Goal: Transaction & Acquisition: Purchase product/service

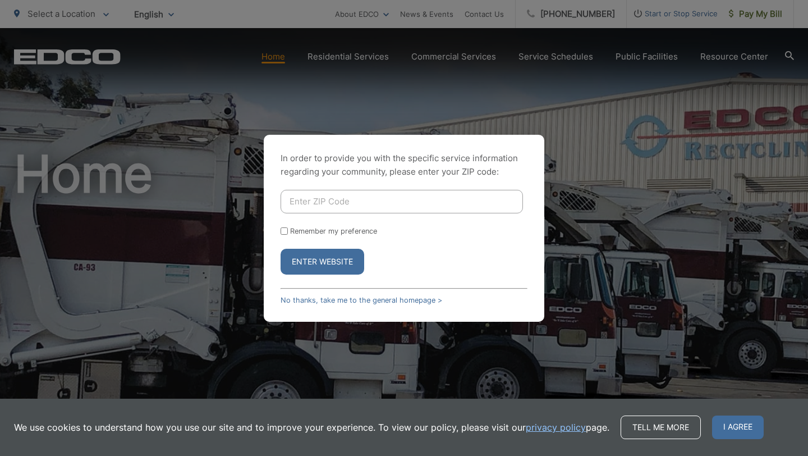
click at [376, 203] on input "Enter ZIP Code" at bounding box center [402, 202] width 242 height 24
type input "91942"
click at [297, 230] on label "Remember my preference" at bounding box center [333, 231] width 87 height 8
click at [288, 230] on input "Remember my preference" at bounding box center [284, 230] width 7 height 7
checkbox input "true"
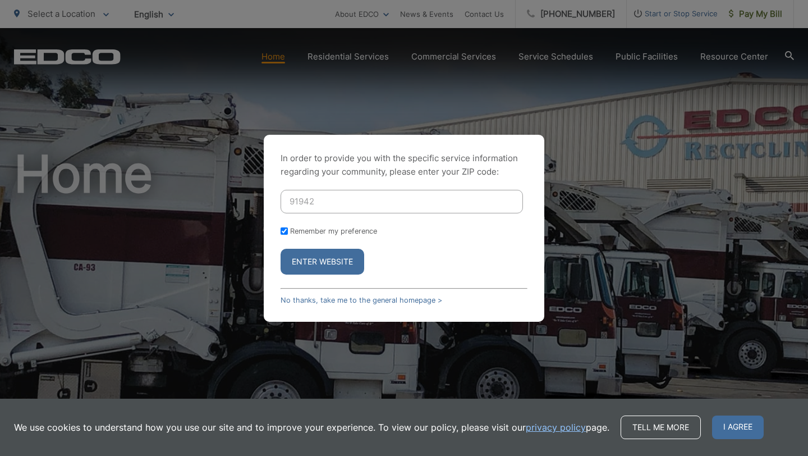
checkbox input "true"
click at [311, 258] on button "Enter Website" at bounding box center [323, 262] width 84 height 26
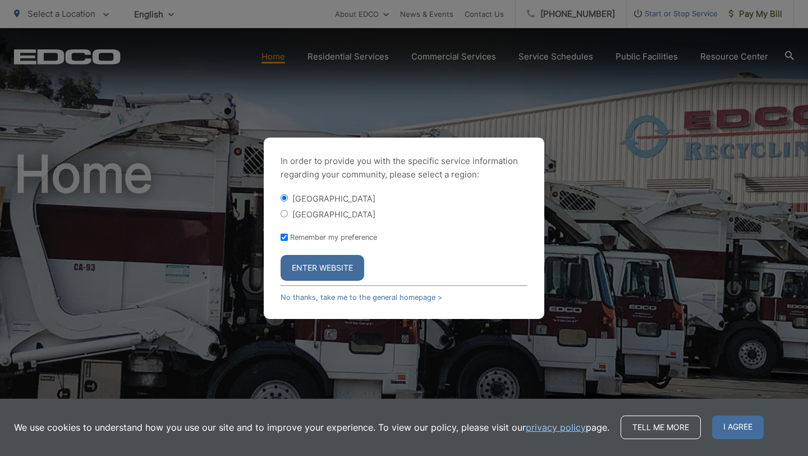
click at [318, 263] on button "Enter Website" at bounding box center [323, 268] width 84 height 26
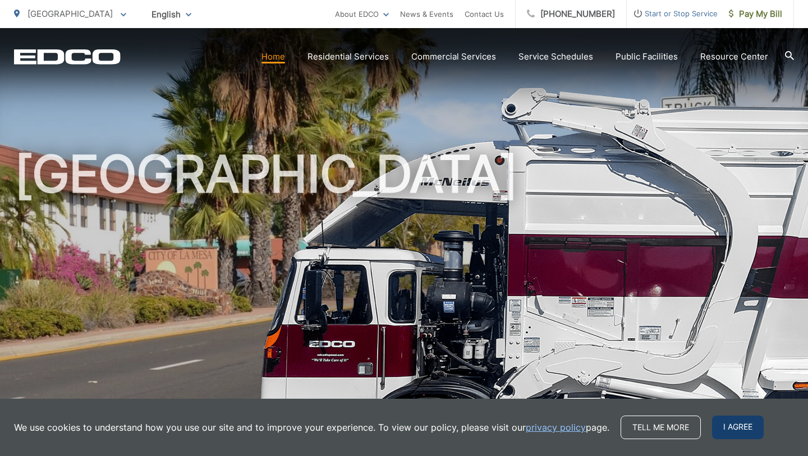
click at [725, 429] on span "I agree" at bounding box center [738, 427] width 52 height 24
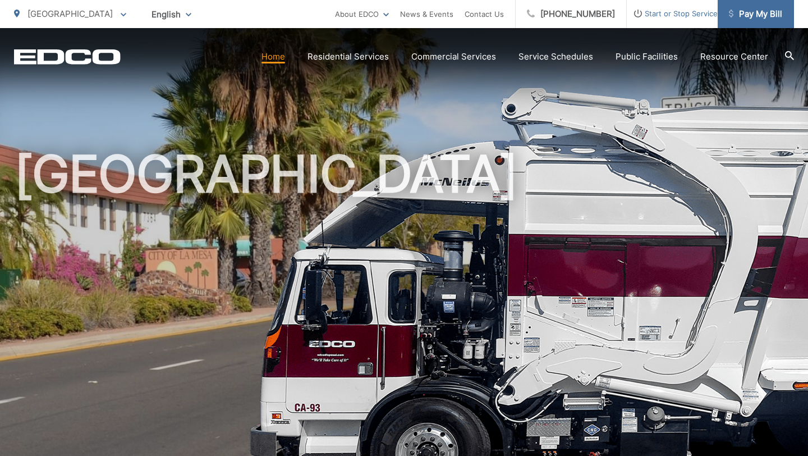
click at [762, 21] on link "Pay My Bill" at bounding box center [756, 14] width 76 height 28
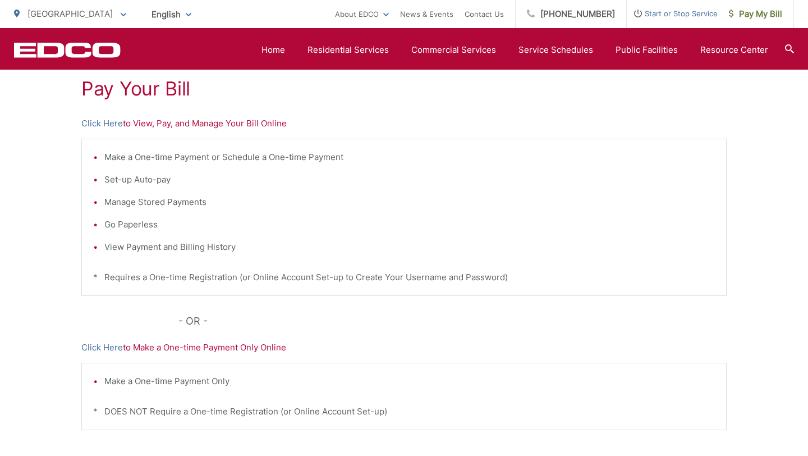
scroll to position [176, 0]
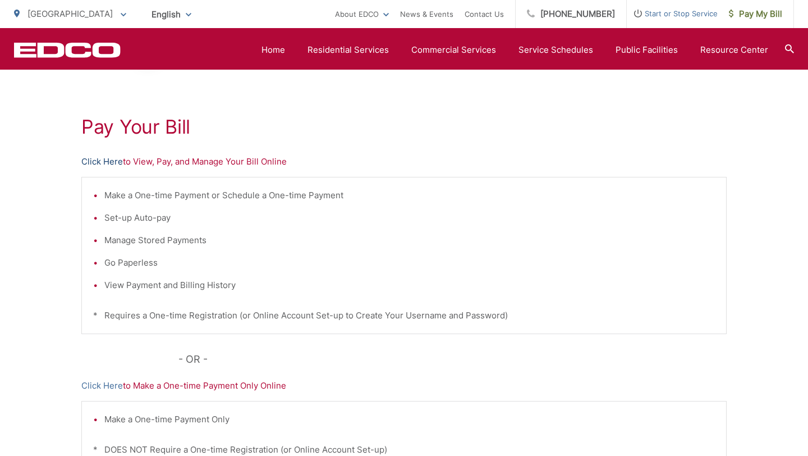
click at [111, 163] on link "Click Here" at bounding box center [102, 161] width 42 height 13
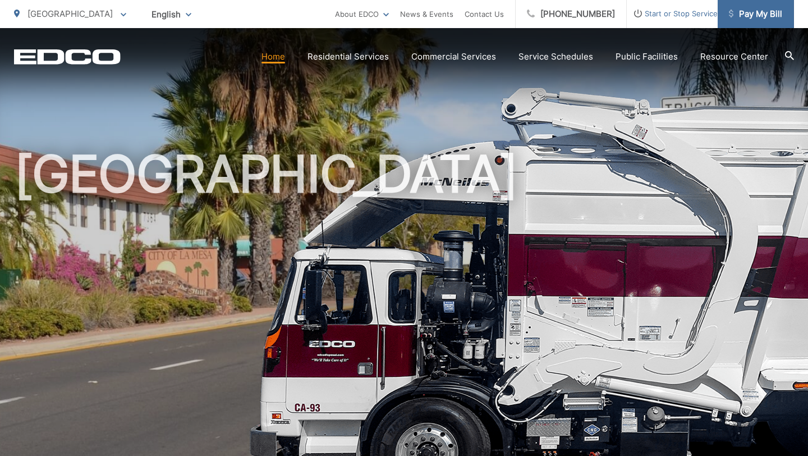
click at [756, 20] on span "Pay My Bill" at bounding box center [755, 13] width 53 height 13
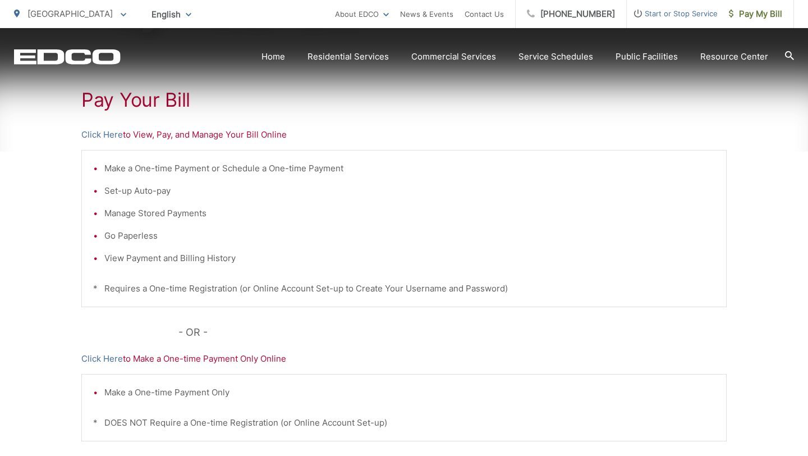
scroll to position [206, 0]
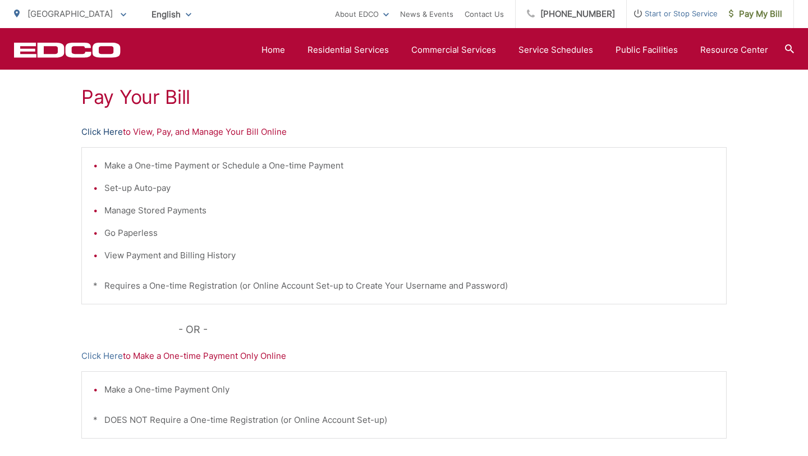
click at [111, 134] on link "Click Here" at bounding box center [102, 131] width 42 height 13
